Goal: Task Accomplishment & Management: Manage account settings

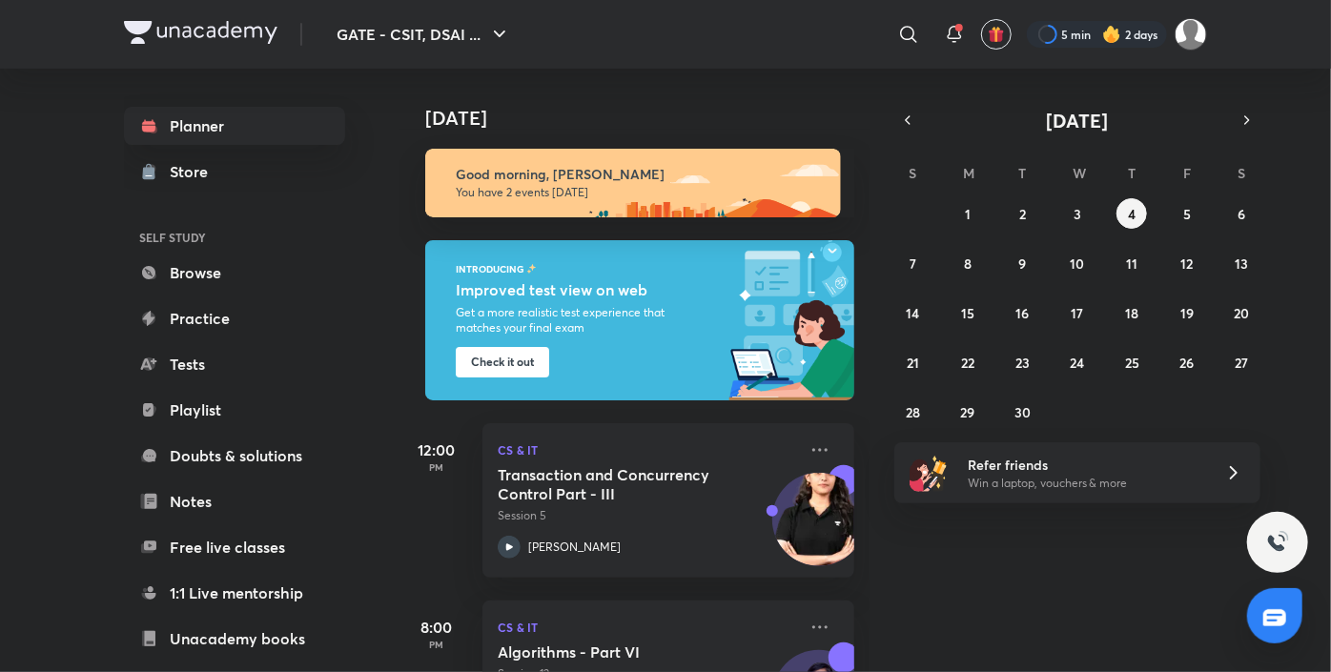
click at [161, 33] on img at bounding box center [201, 32] width 154 height 23
click at [1187, 36] on img at bounding box center [1191, 34] width 32 height 32
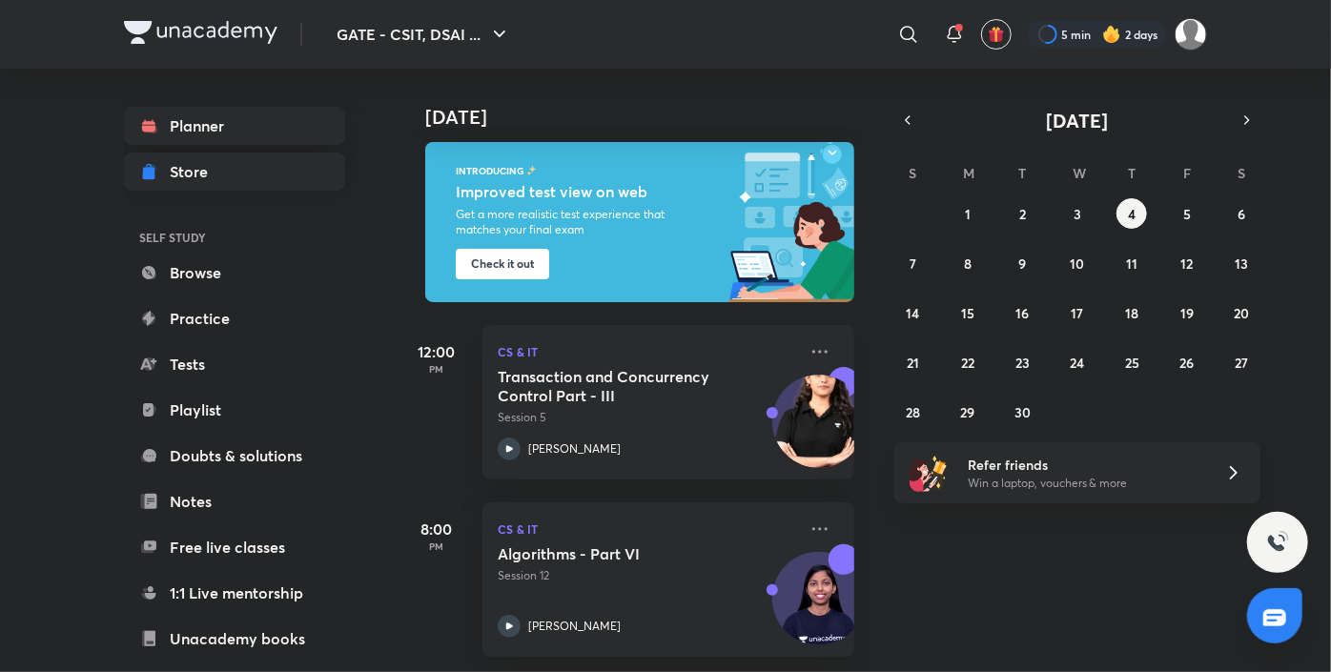
click at [227, 183] on link "Store" at bounding box center [234, 172] width 221 height 38
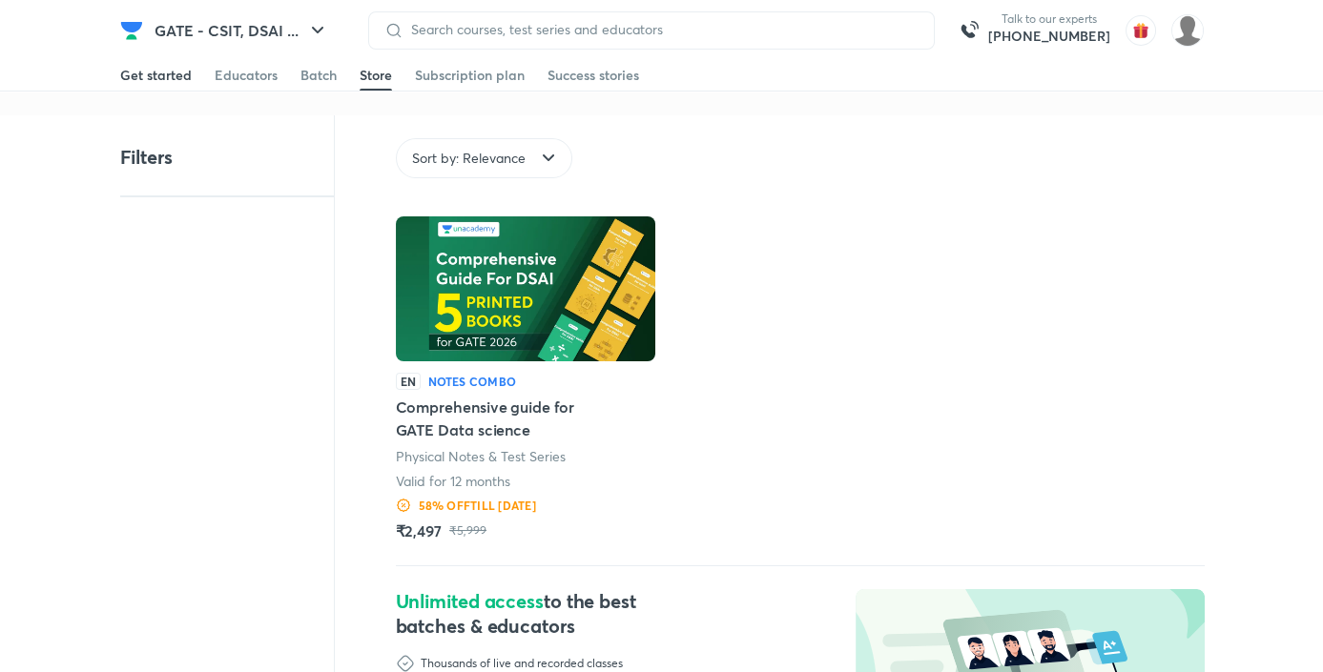
click at [175, 74] on div "Get started" at bounding box center [156, 75] width 72 height 19
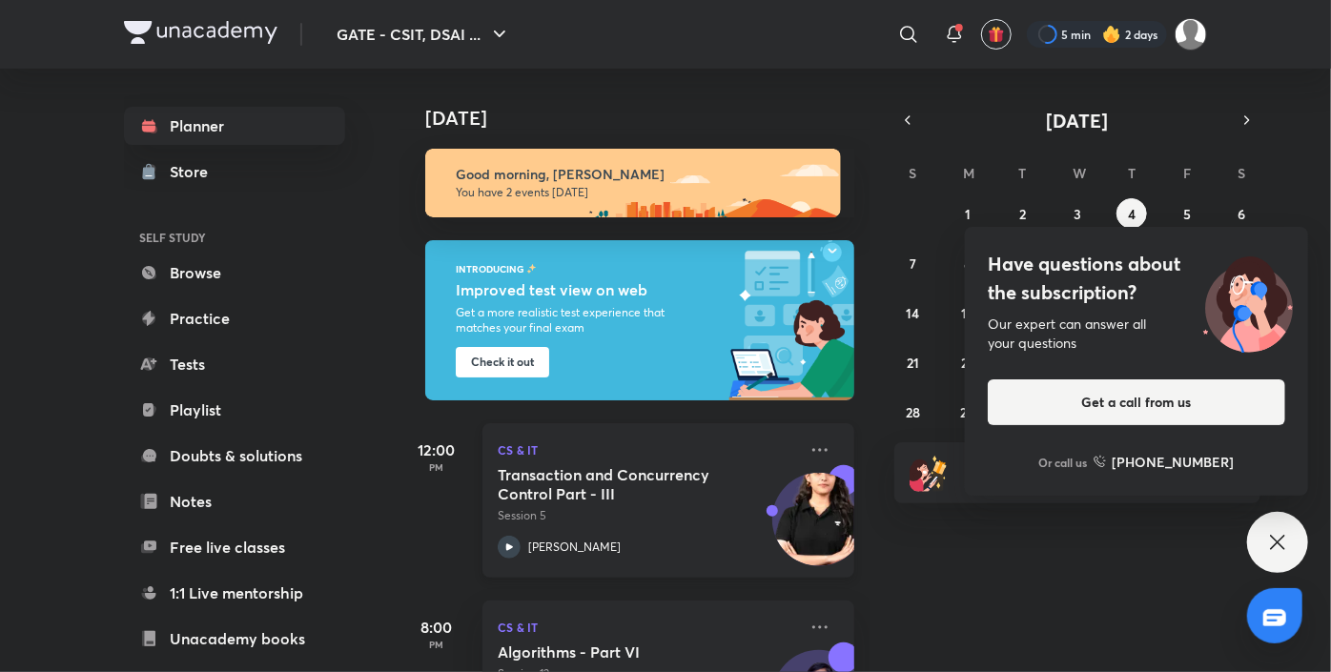
scroll to position [111, 0]
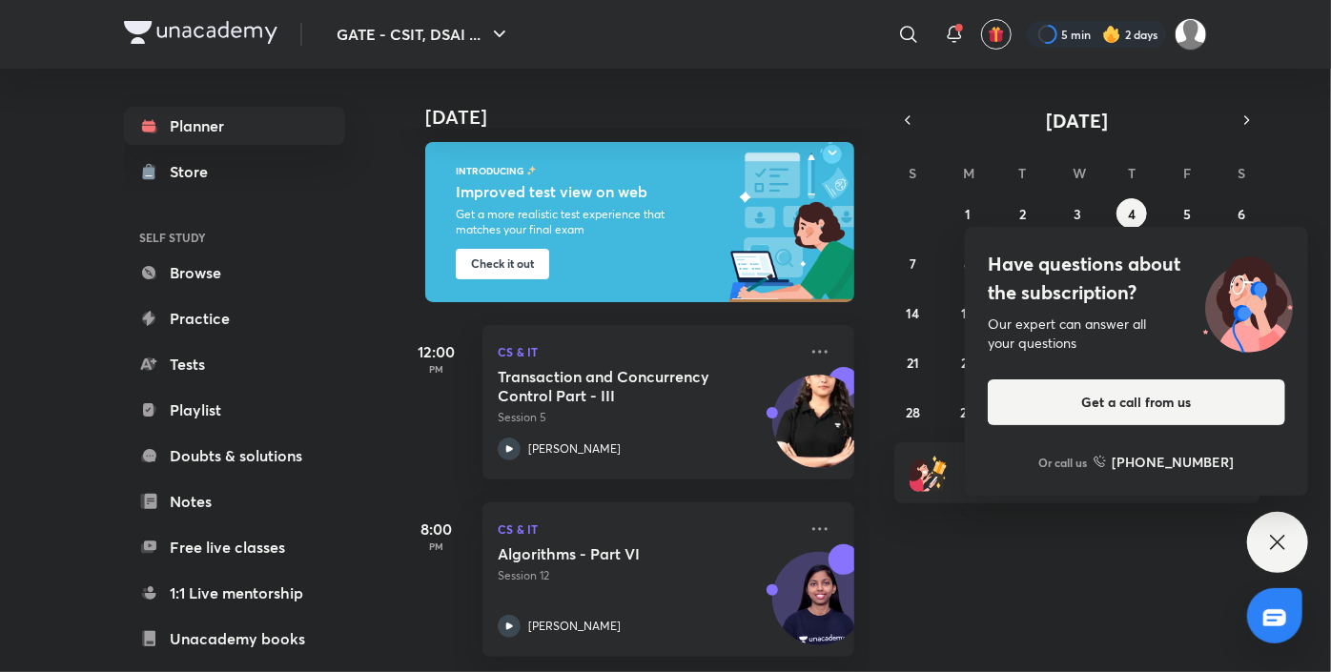
click at [1259, 542] on div "Have questions about the subscription? Our expert can answer all your questions…" at bounding box center [1277, 542] width 61 height 61
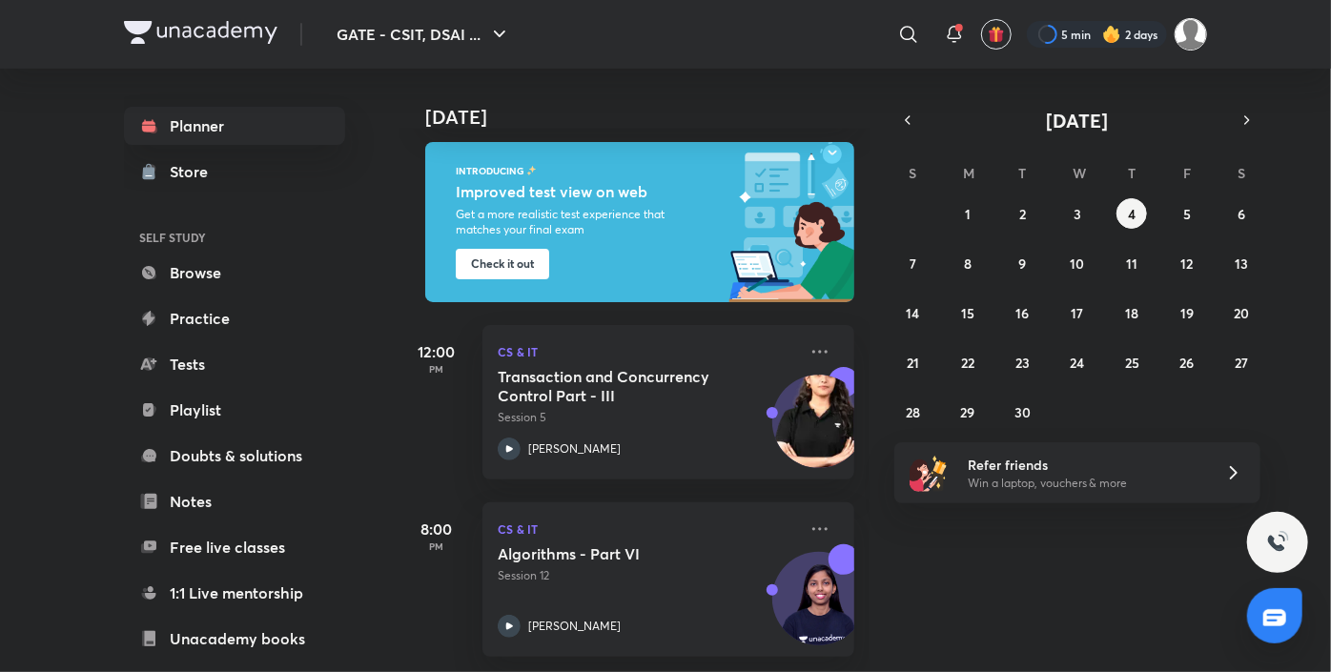
click at [1196, 43] on img at bounding box center [1191, 34] width 32 height 32
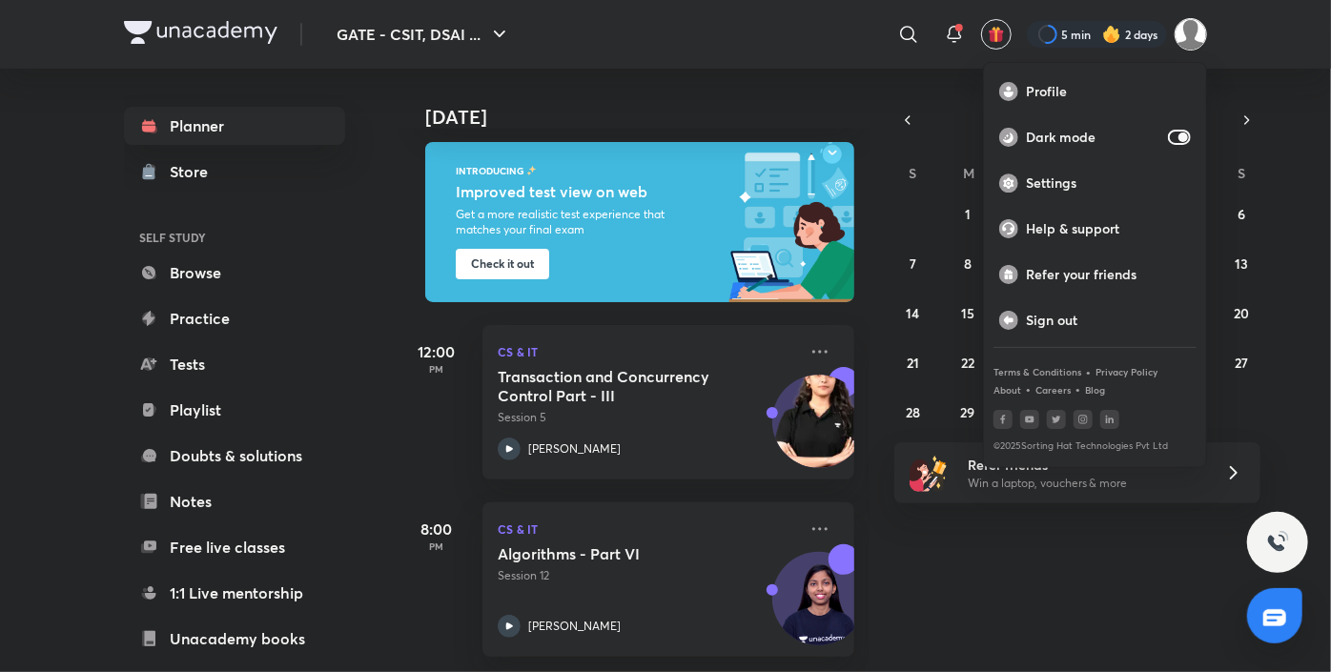
click at [1039, 528] on div at bounding box center [665, 336] width 1331 height 672
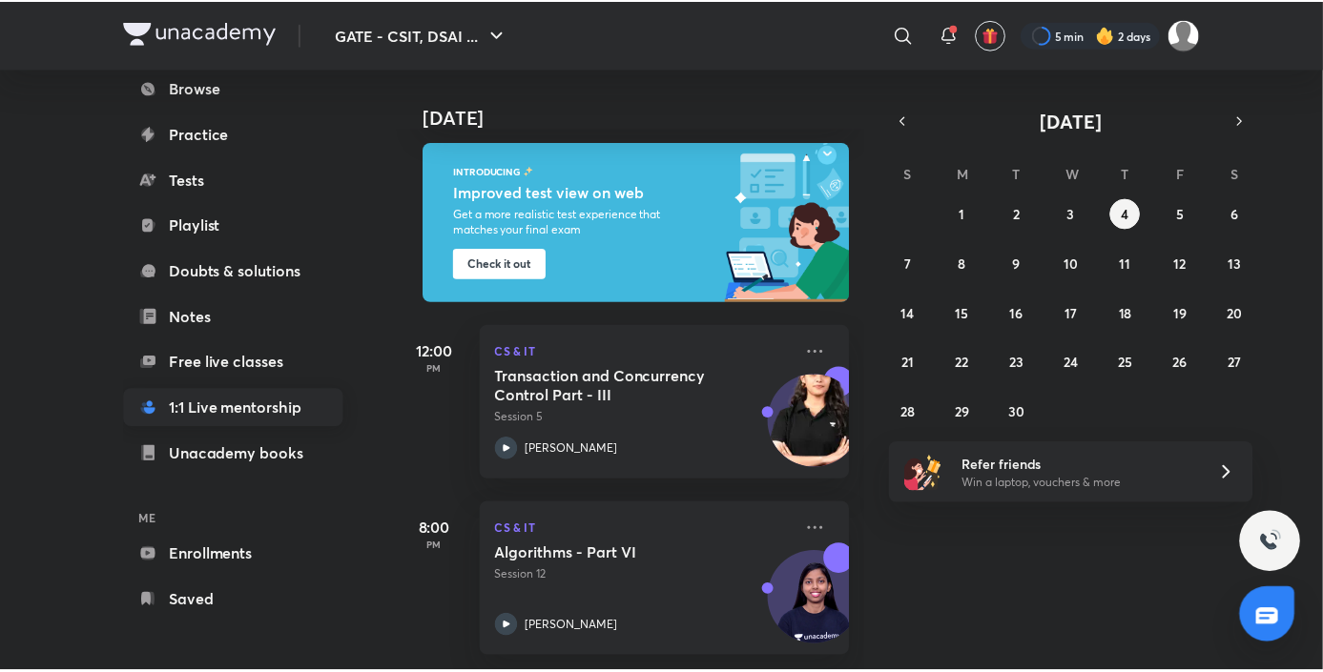
scroll to position [0, 0]
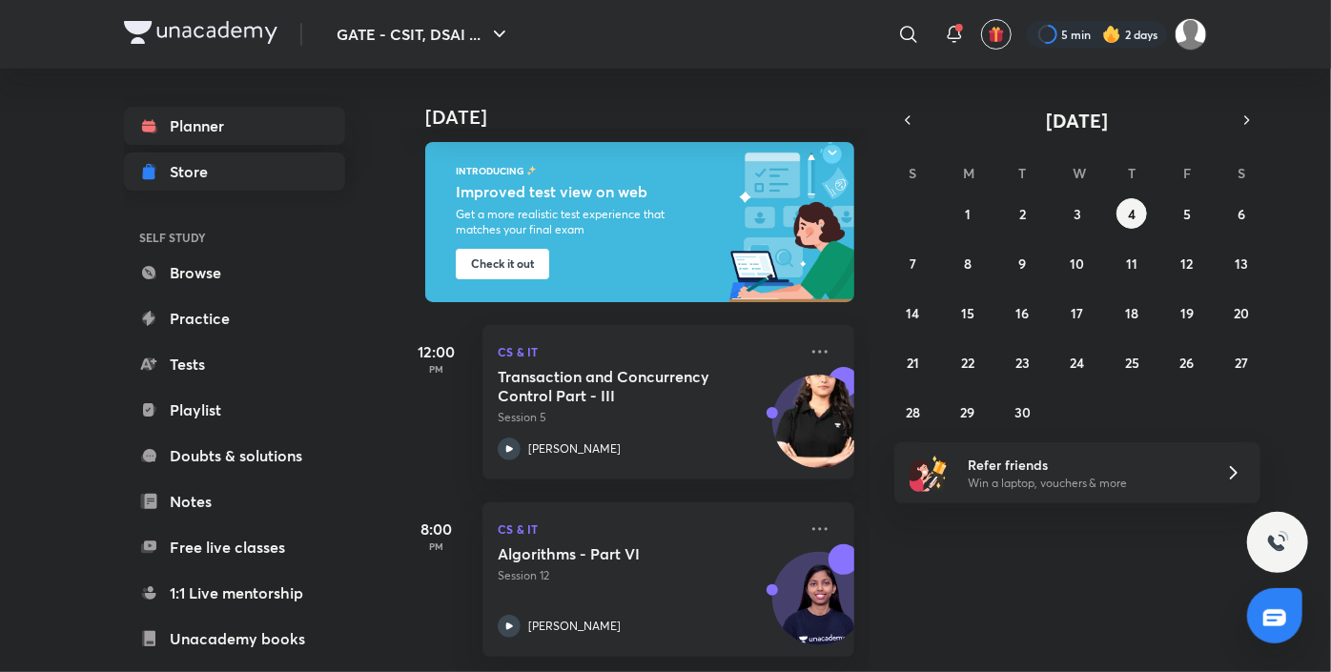
click at [214, 189] on link "Store" at bounding box center [234, 172] width 221 height 38
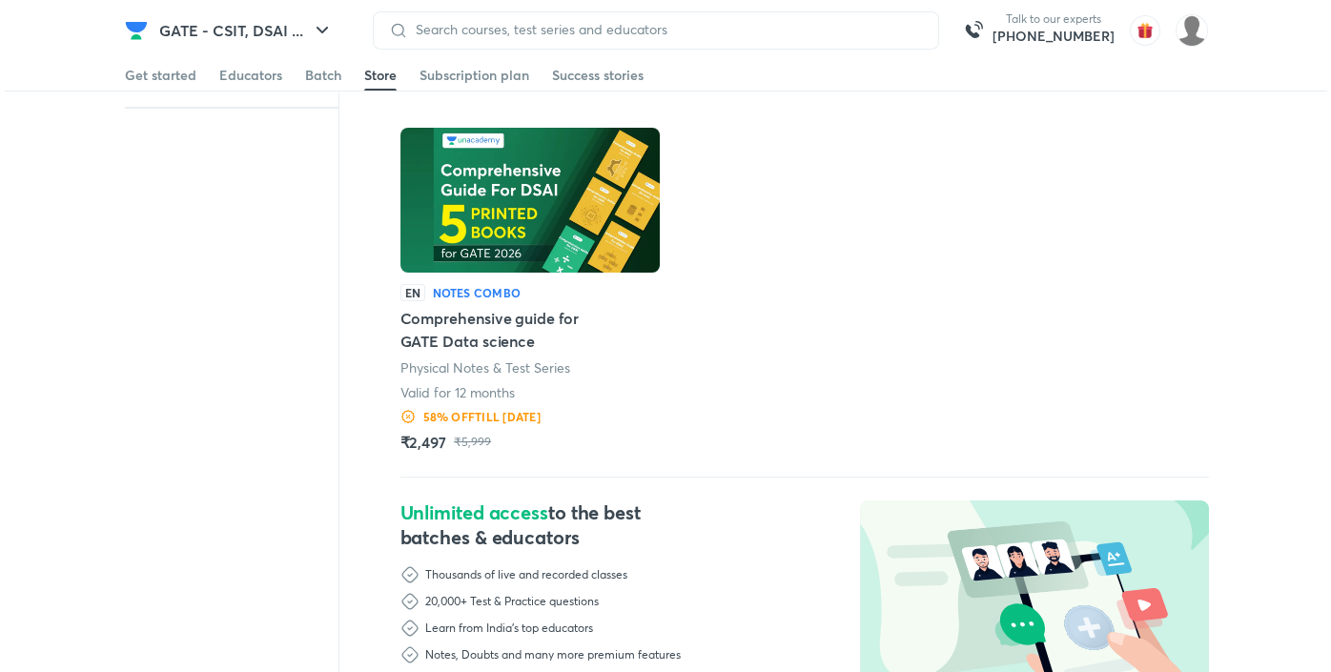
scroll to position [78, 0]
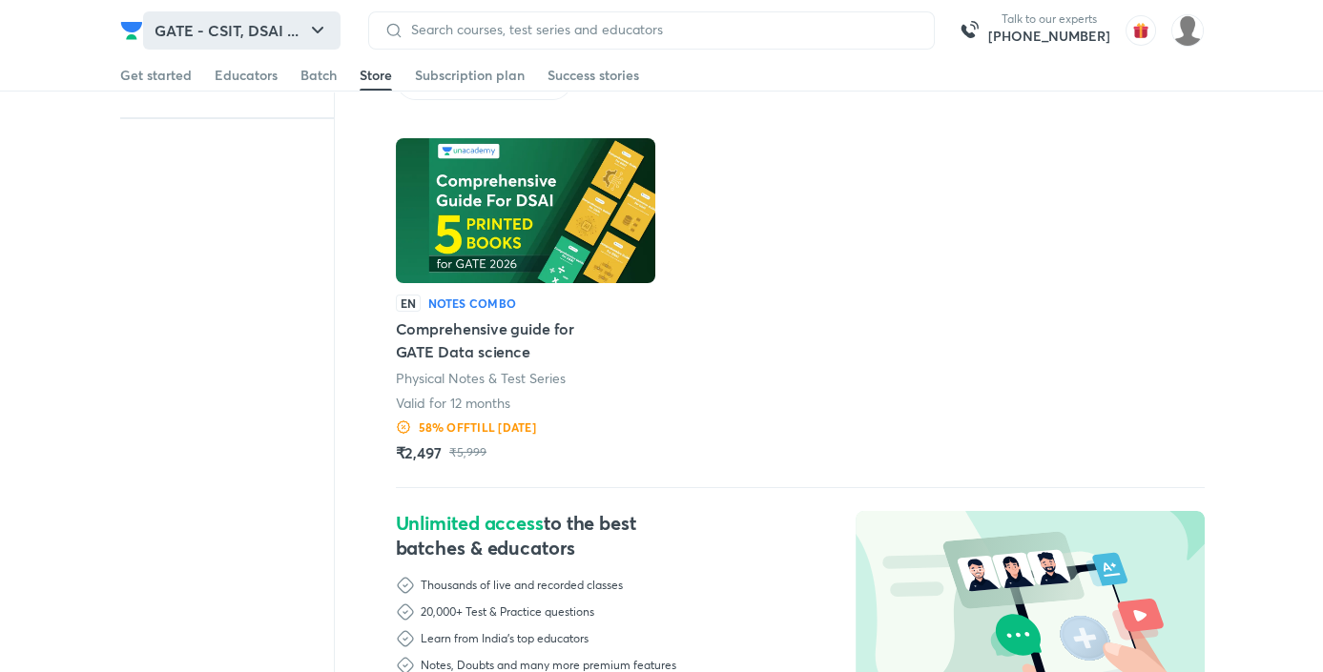
click at [306, 25] on button "GATE - CSIT, DSAI ..." at bounding box center [241, 30] width 197 height 38
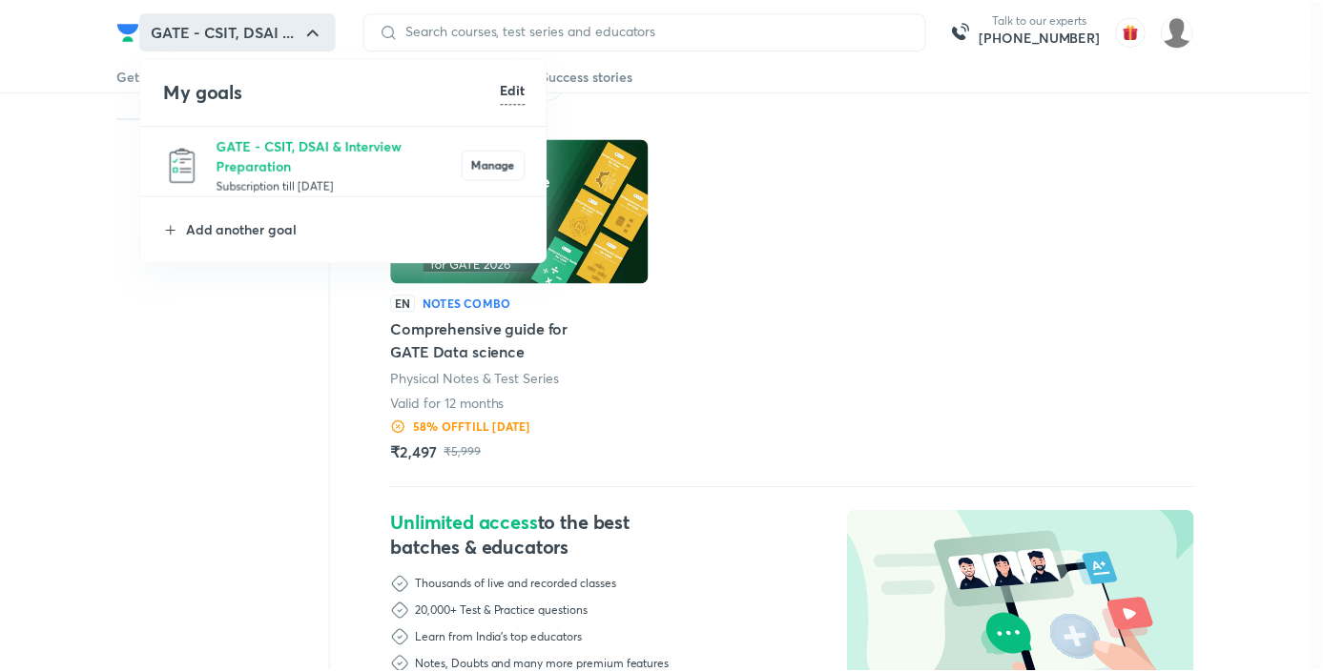
scroll to position [7, 0]
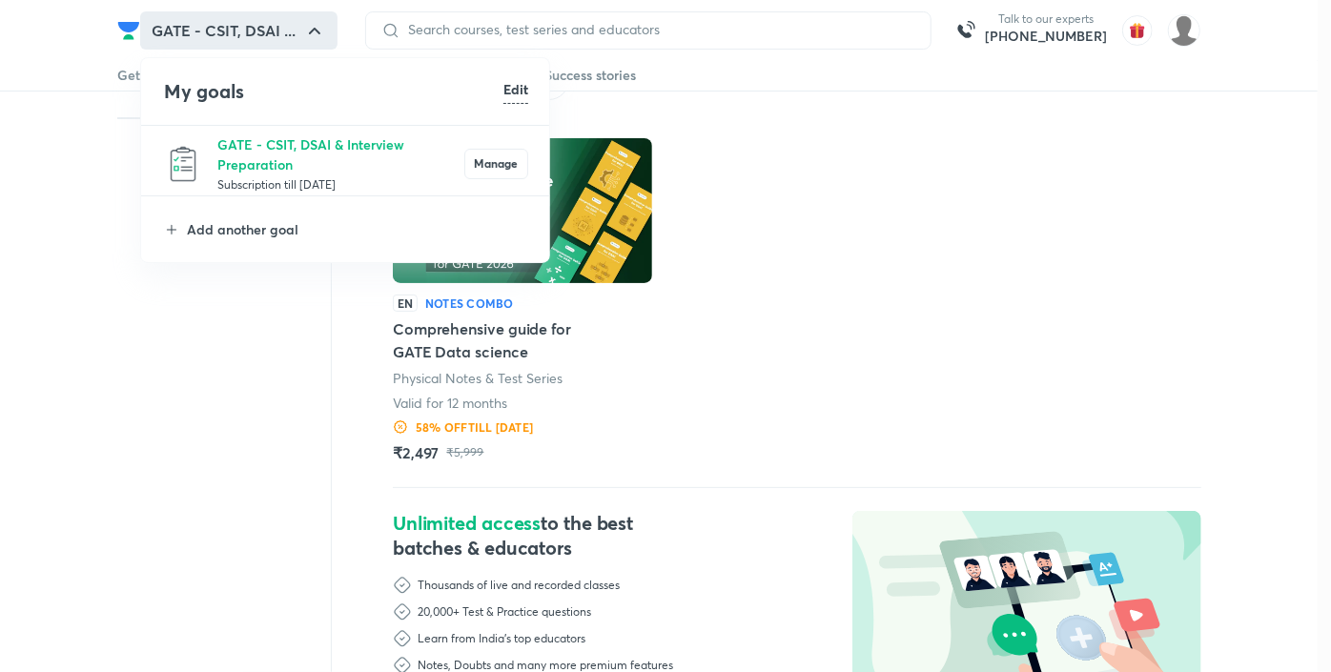
click at [227, 354] on div at bounding box center [665, 336] width 1331 height 672
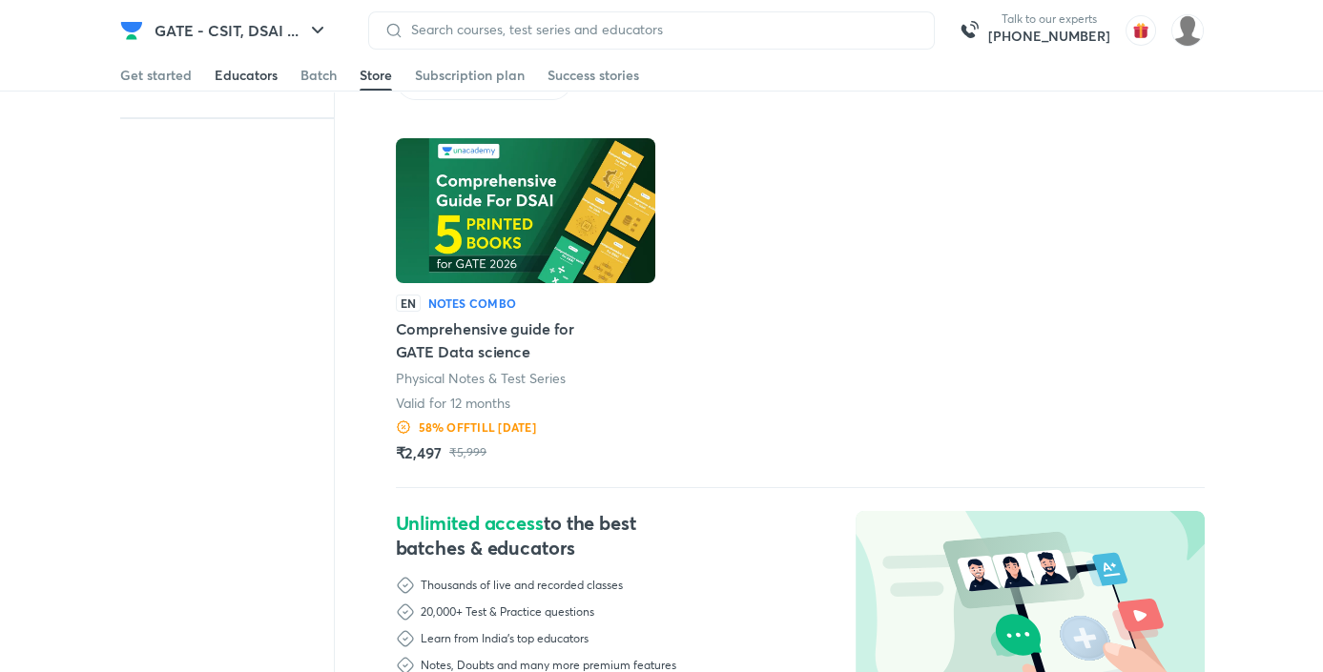
click at [246, 79] on div "Educators" at bounding box center [246, 75] width 63 height 19
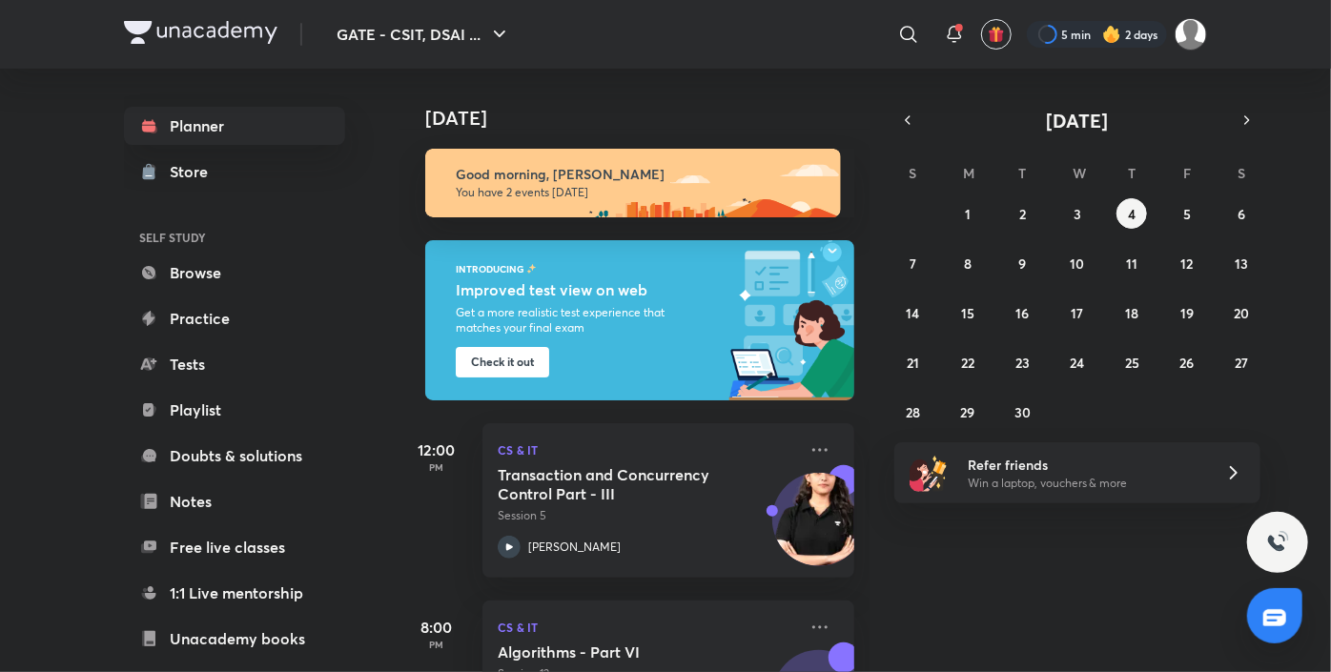
click at [78, 174] on div "GATE - CSIT, DSAI ... ​ 5 min 2 days Planner Store SELF STUDY Browse Practice T…" at bounding box center [665, 336] width 1331 height 672
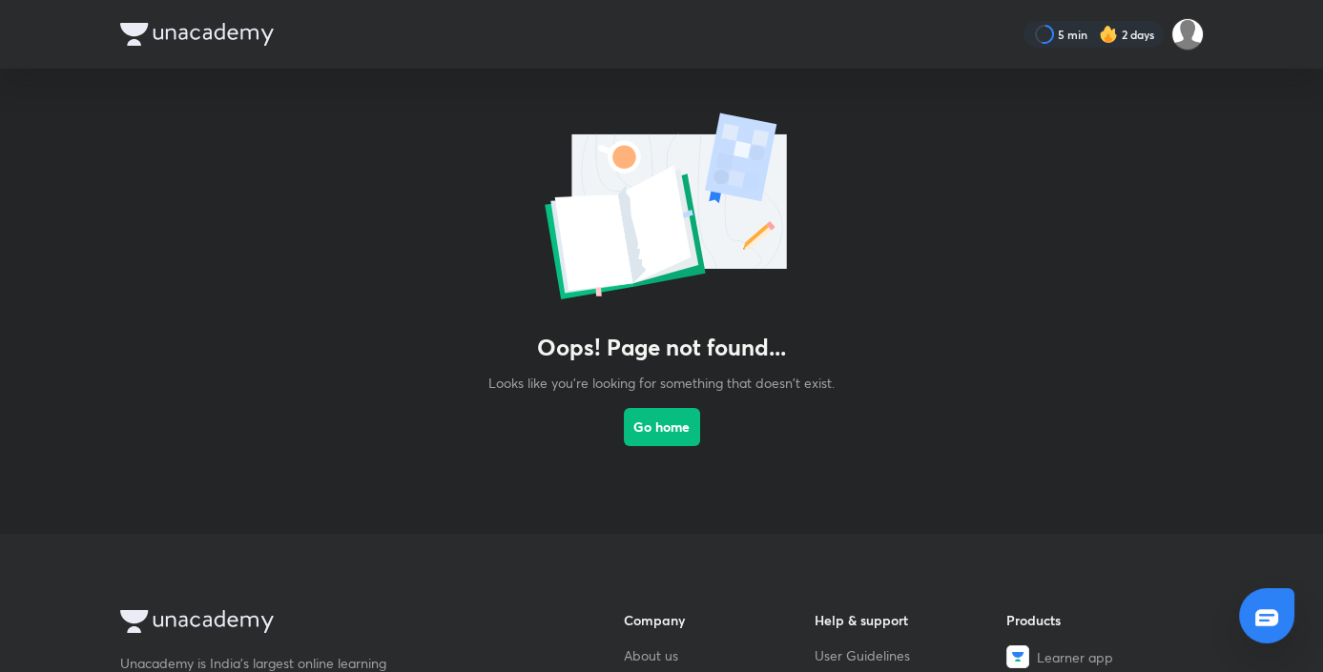
click at [193, 37] on img at bounding box center [197, 34] width 154 height 23
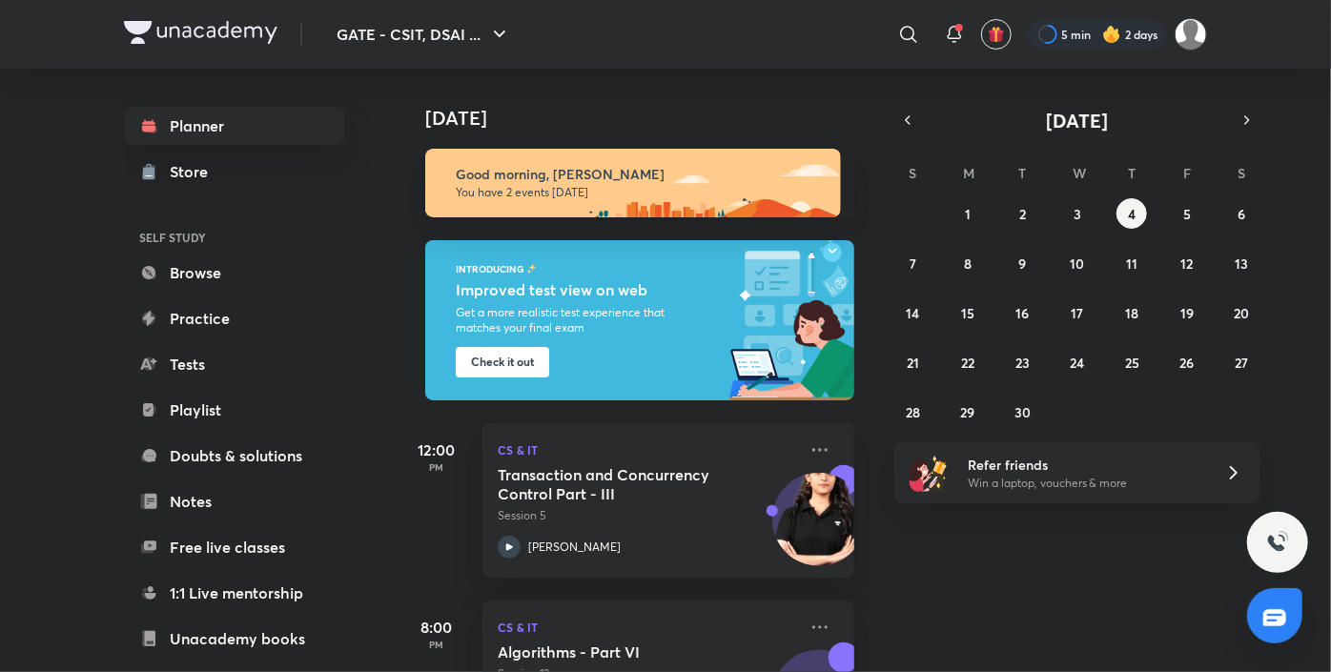
click at [193, 37] on img at bounding box center [201, 32] width 154 height 23
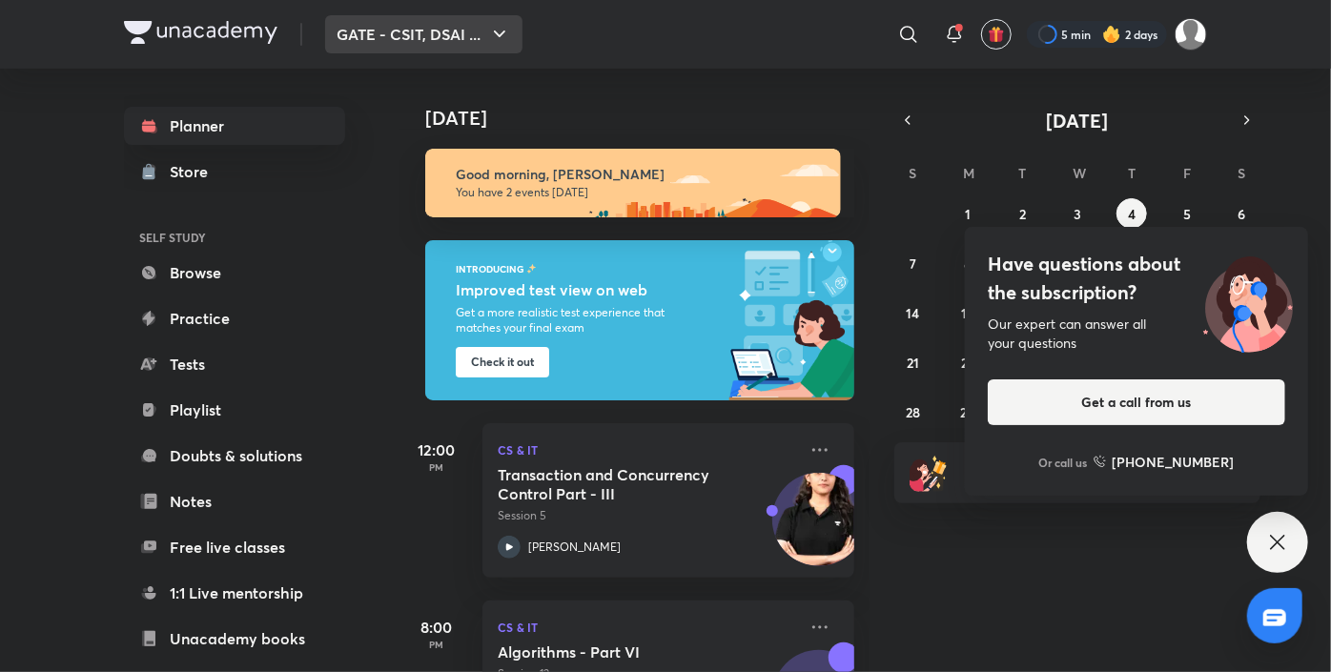
click at [356, 34] on button "GATE - CSIT, DSAI ..." at bounding box center [423, 34] width 197 height 38
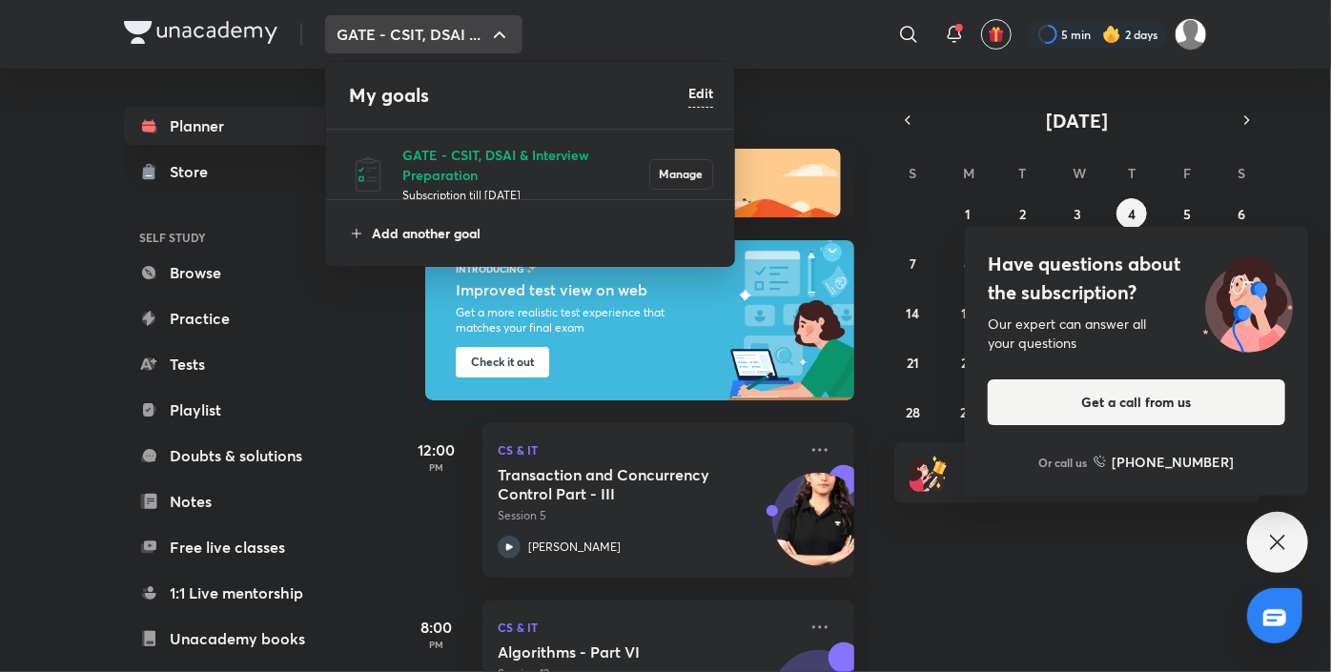
click at [388, 231] on p "Add another goal" at bounding box center [542, 233] width 341 height 20
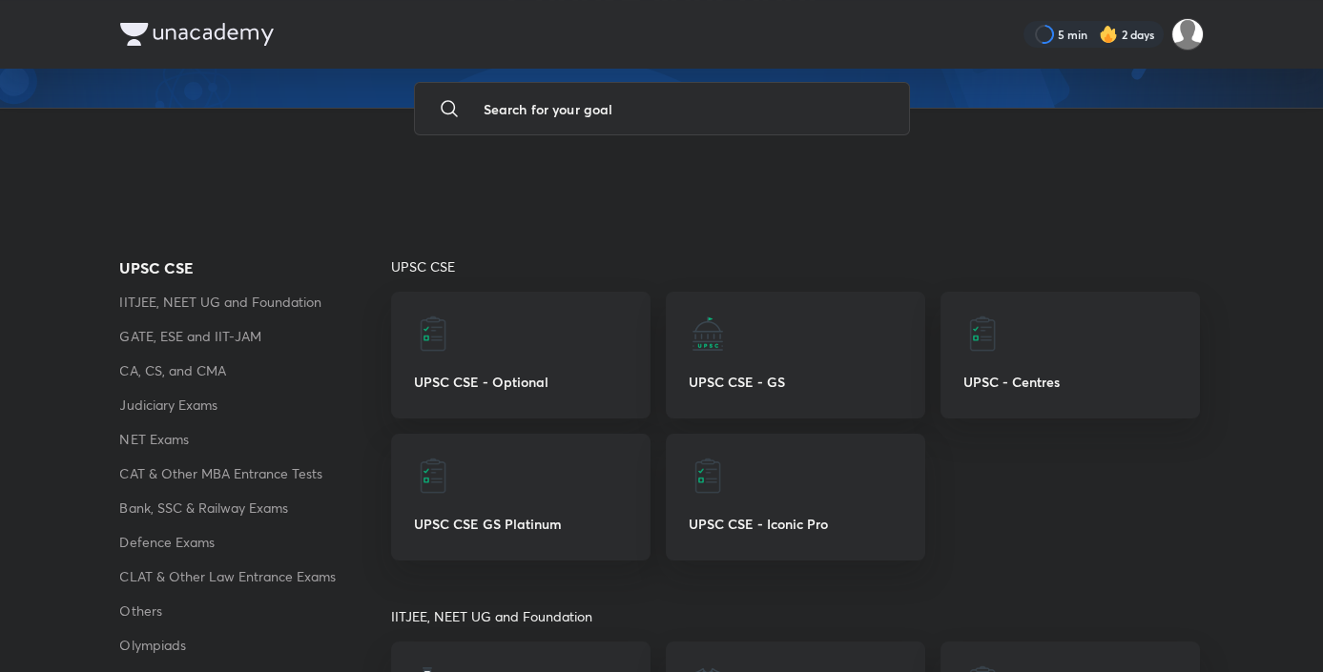
click at [216, 339] on p "GATE, ESE and IIT-JAM" at bounding box center [255, 336] width 271 height 23
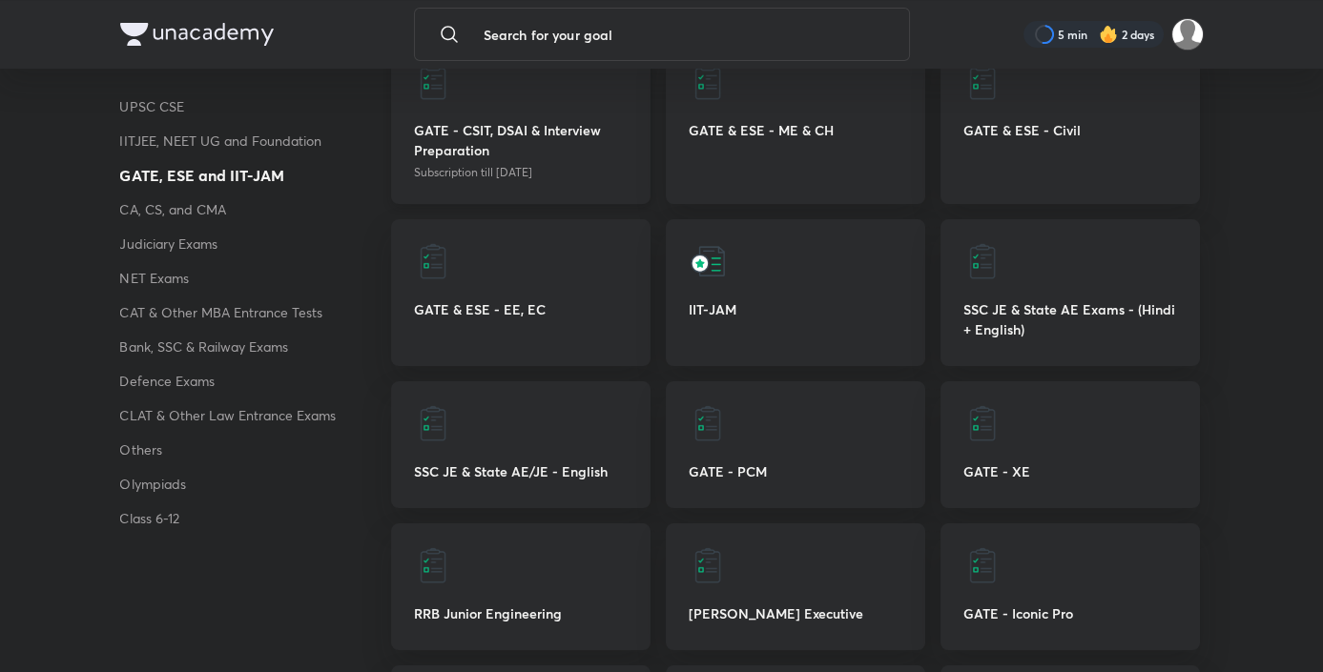
scroll to position [1291, 0]
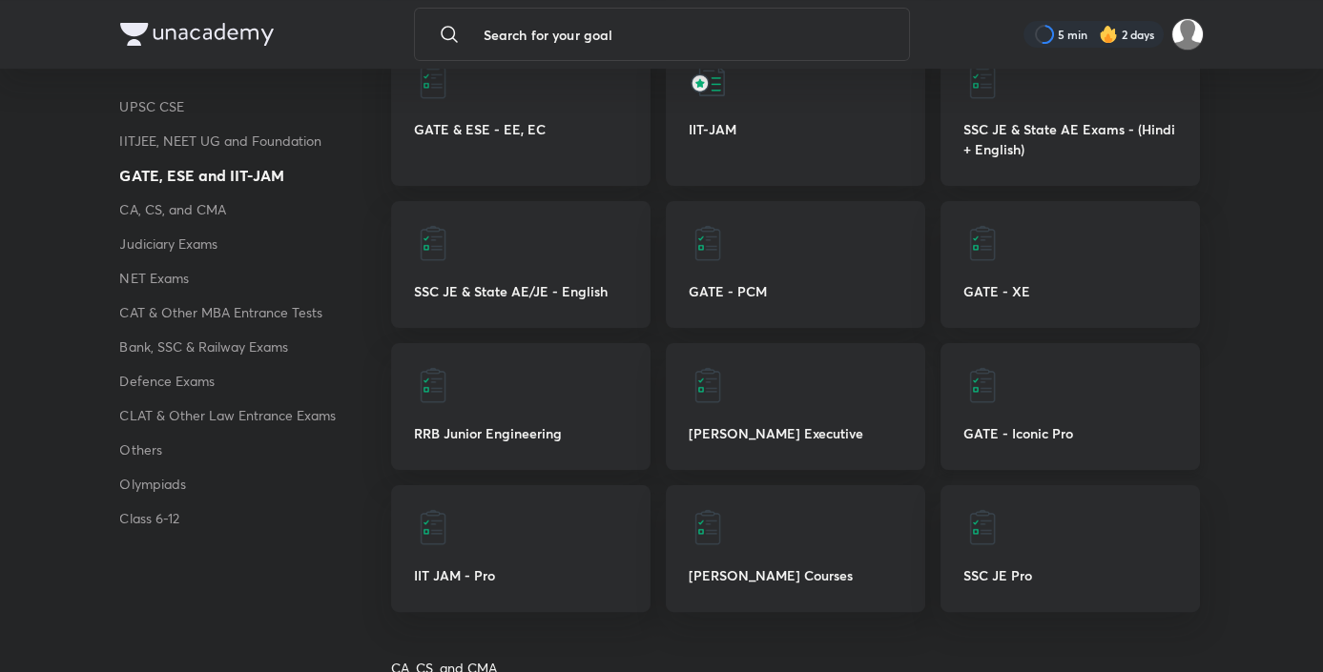
click at [1027, 423] on p "GATE - Iconic Pro" at bounding box center [1070, 433] width 214 height 20
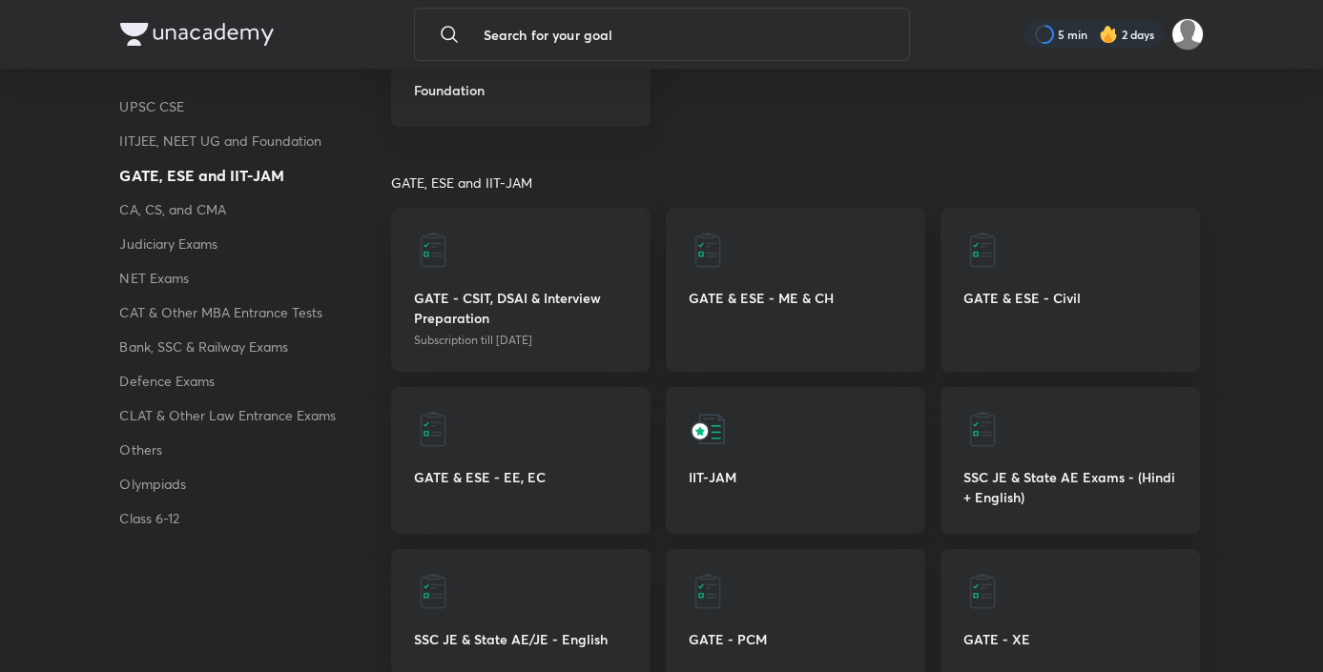
scroll to position [992, 0]
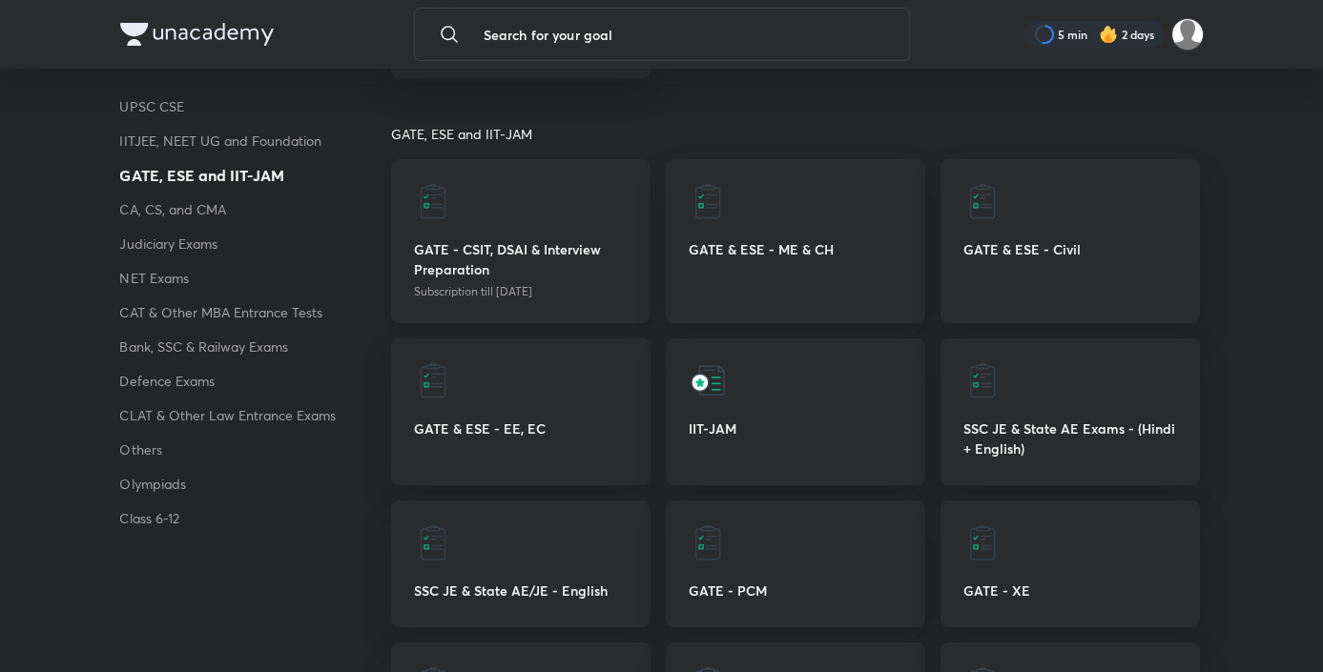
click at [452, 252] on p "GATE - CSIT, DSAI & Interview Preparation" at bounding box center [521, 259] width 214 height 40
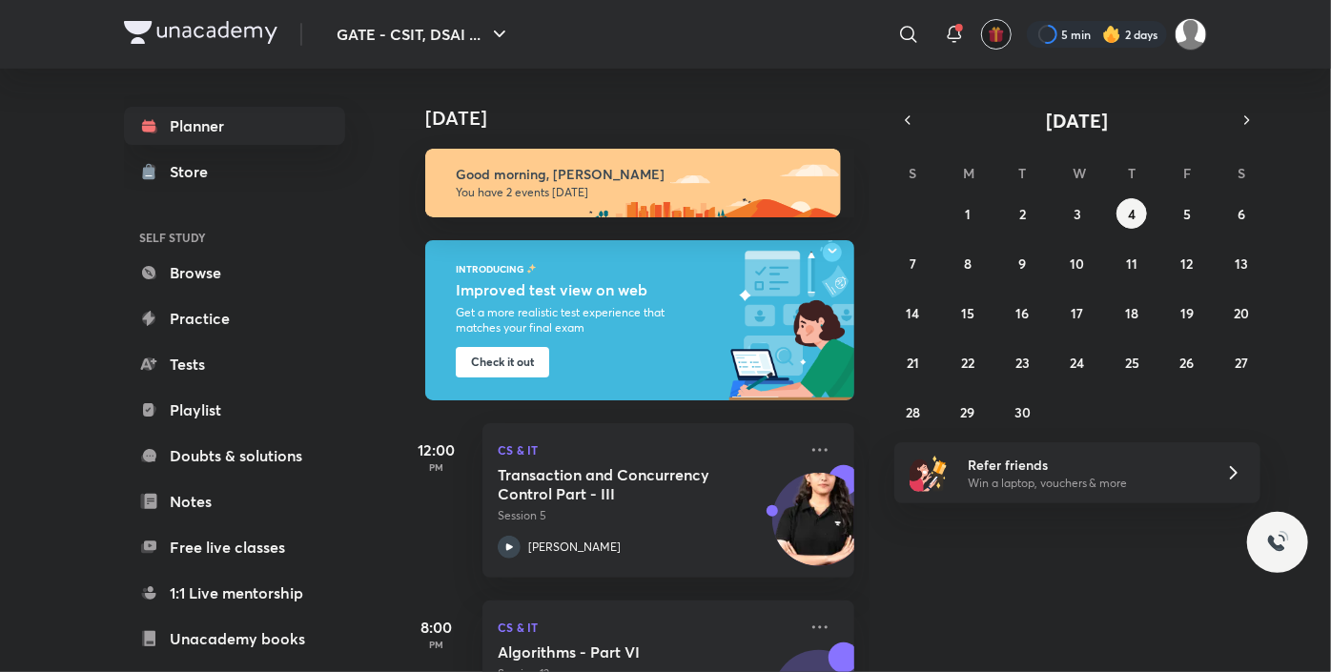
click at [999, 36] on img "button" at bounding box center [996, 34] width 17 height 17
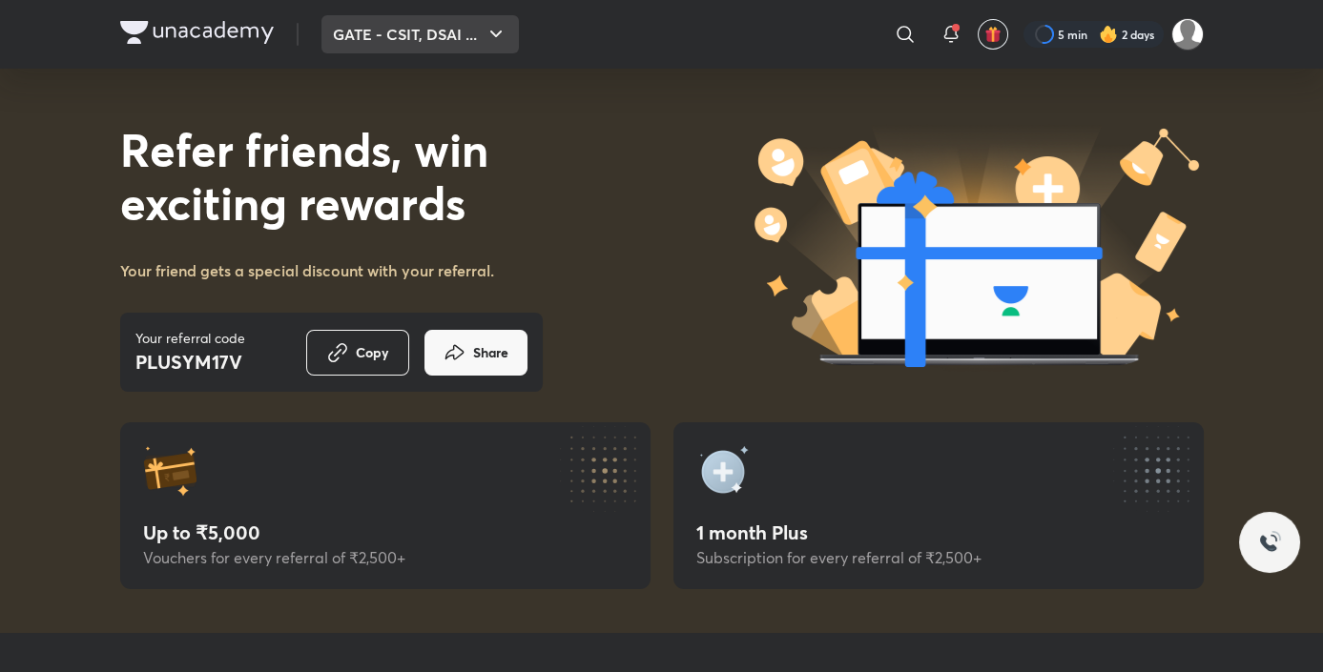
click at [399, 34] on button "GATE - CSIT, DSAI ..." at bounding box center [419, 34] width 197 height 38
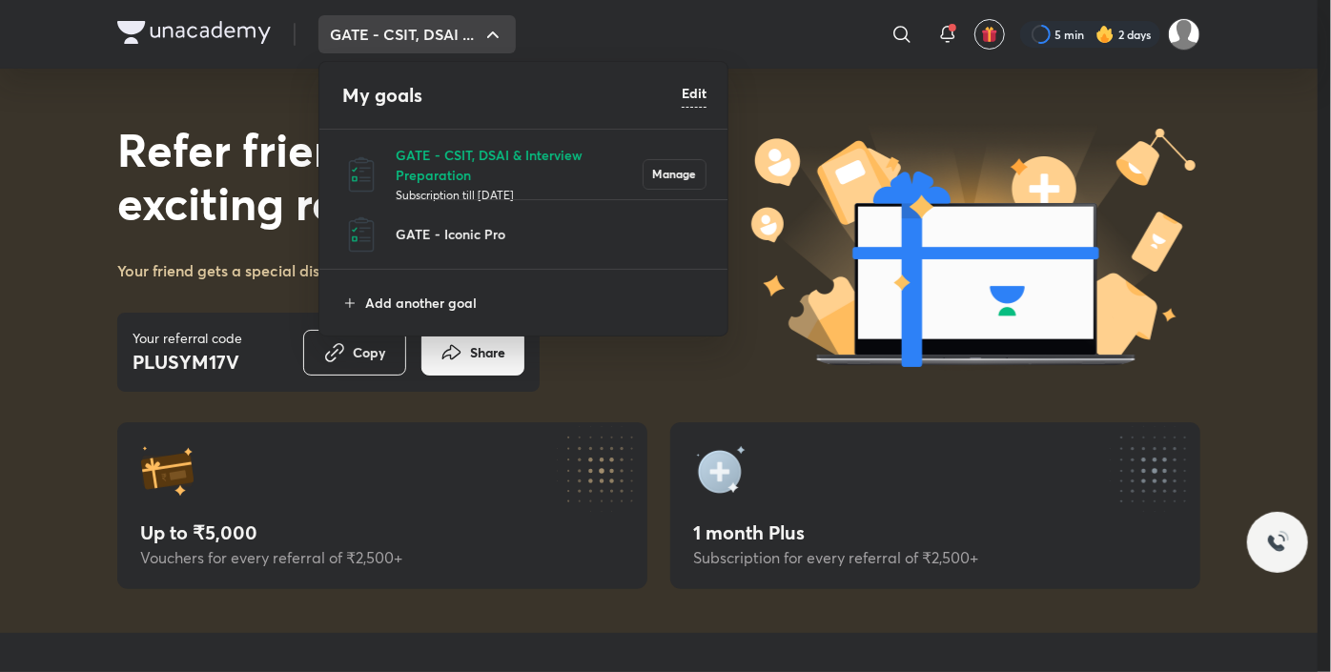
click at [692, 94] on h6 "Edit" at bounding box center [694, 93] width 25 height 20
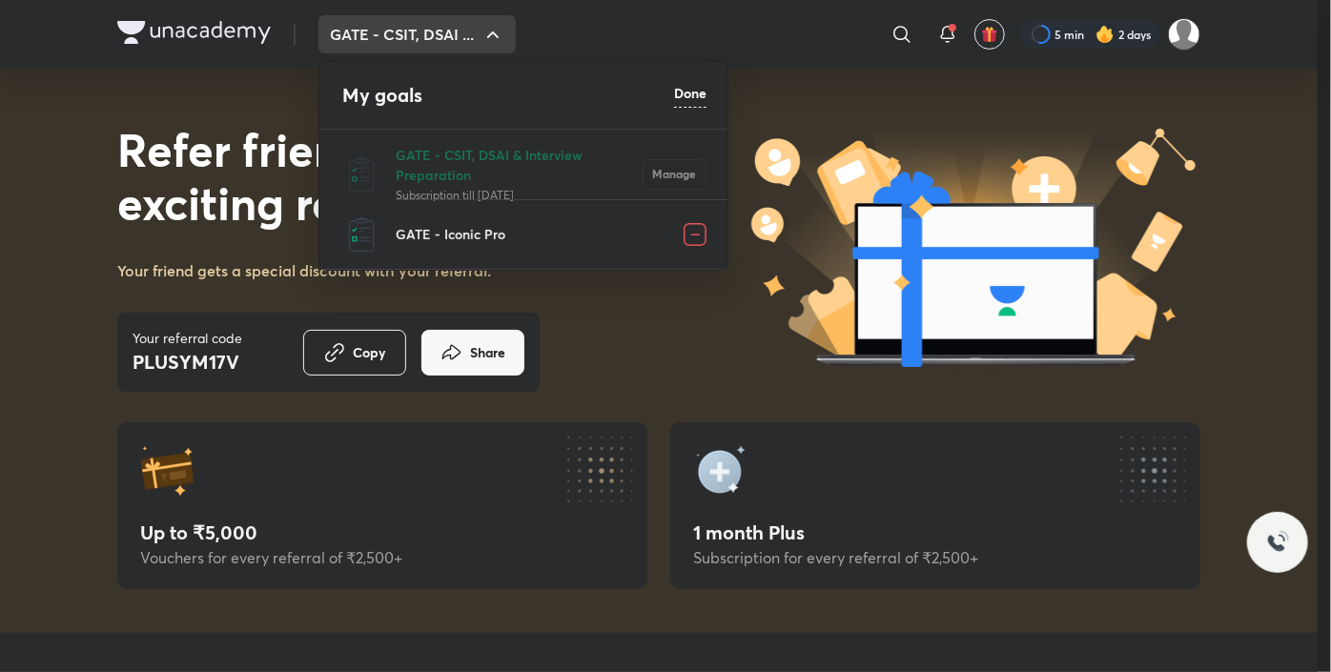
click at [694, 233] on img at bounding box center [695, 234] width 23 height 23
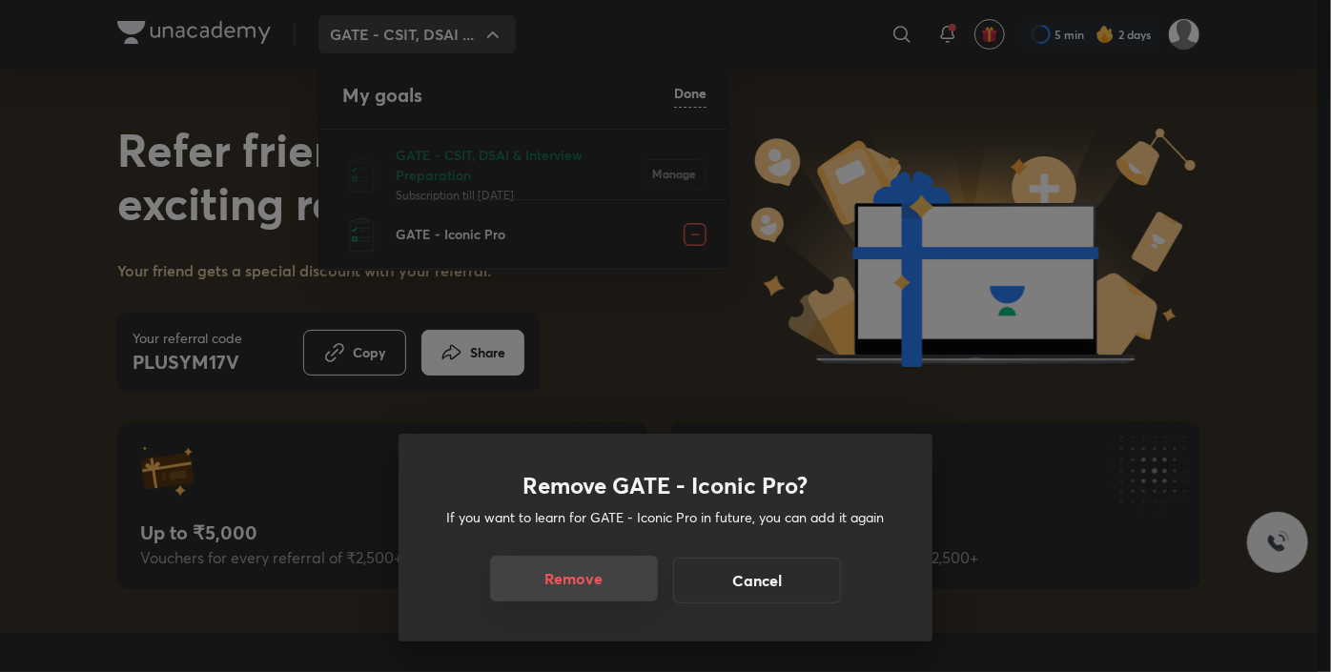
click at [576, 574] on button "Remove" at bounding box center [574, 579] width 168 height 46
